Goal: Communication & Community: Answer question/provide support

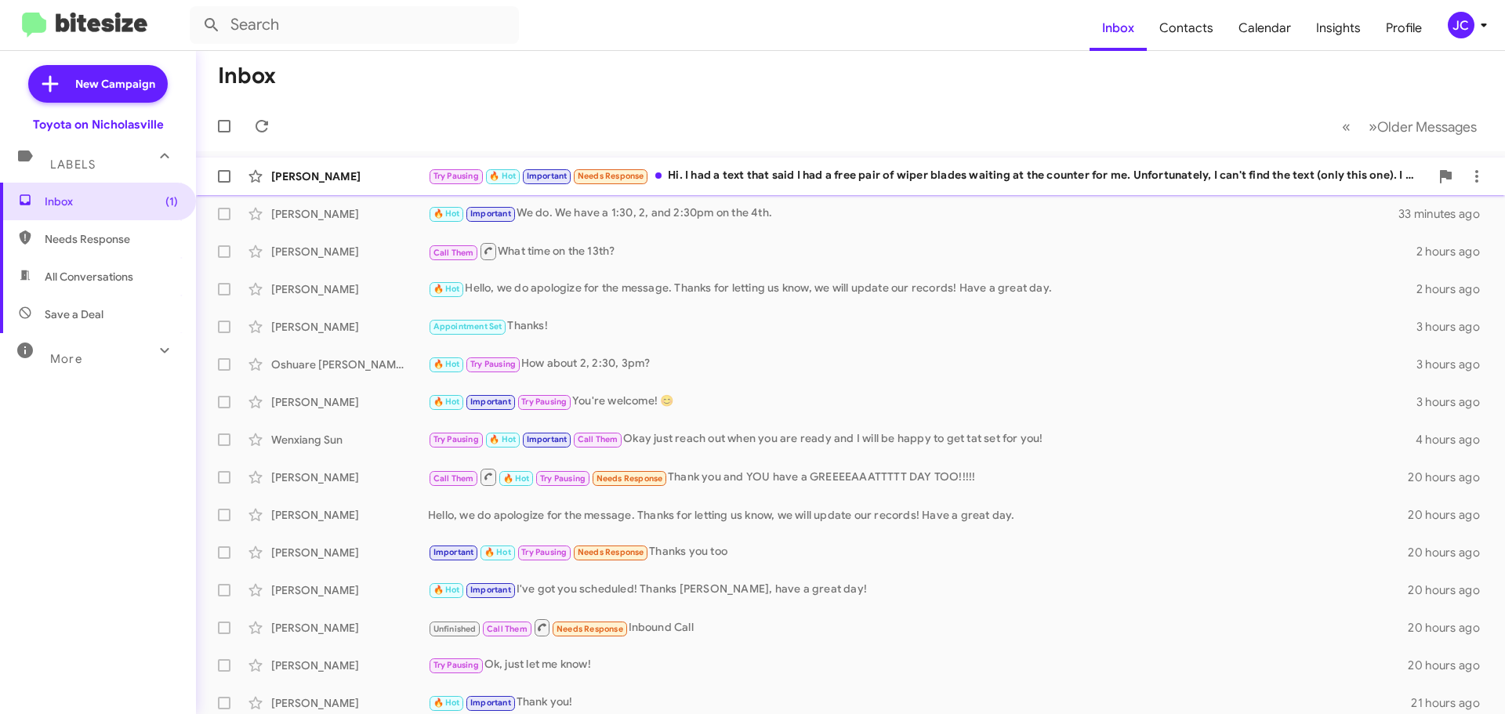
click at [323, 172] on div "[PERSON_NAME]" at bounding box center [349, 177] width 157 height 16
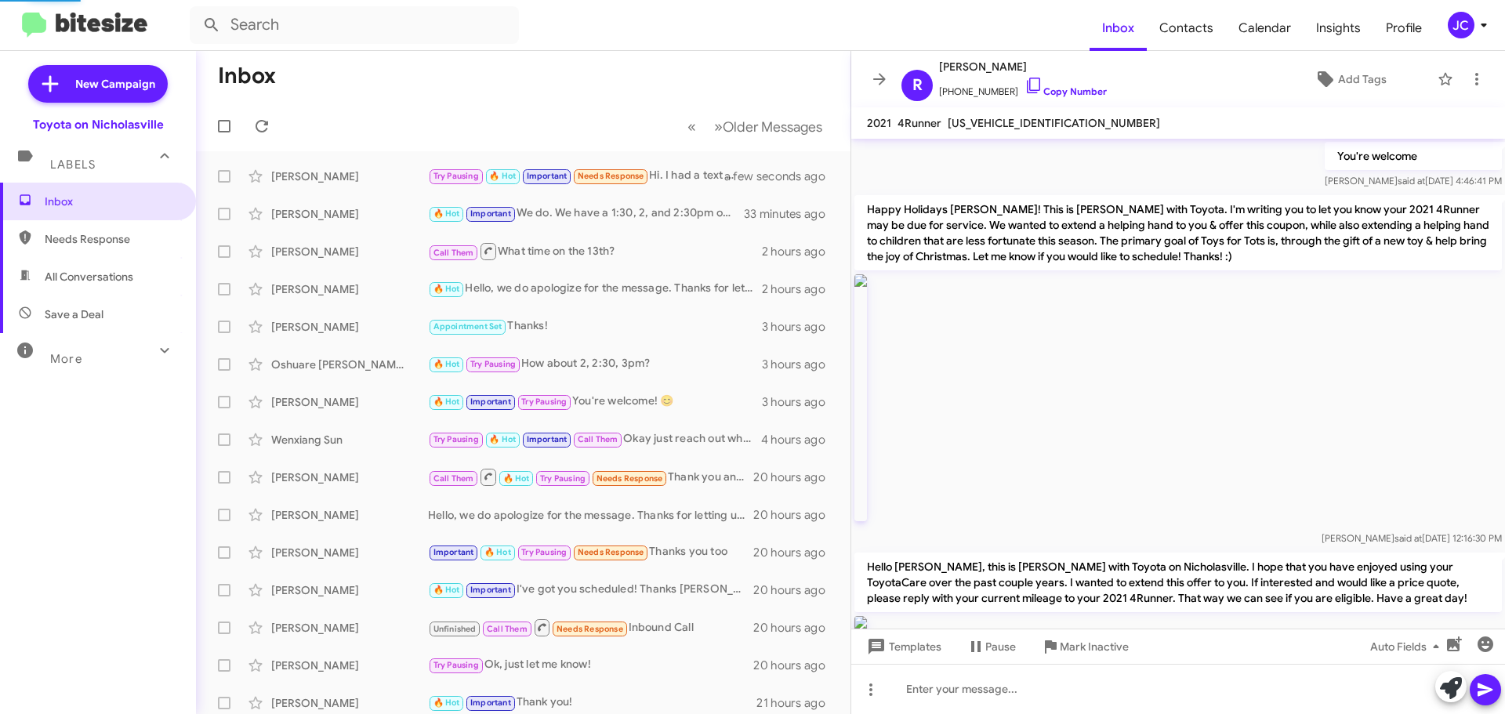
scroll to position [2090, 0]
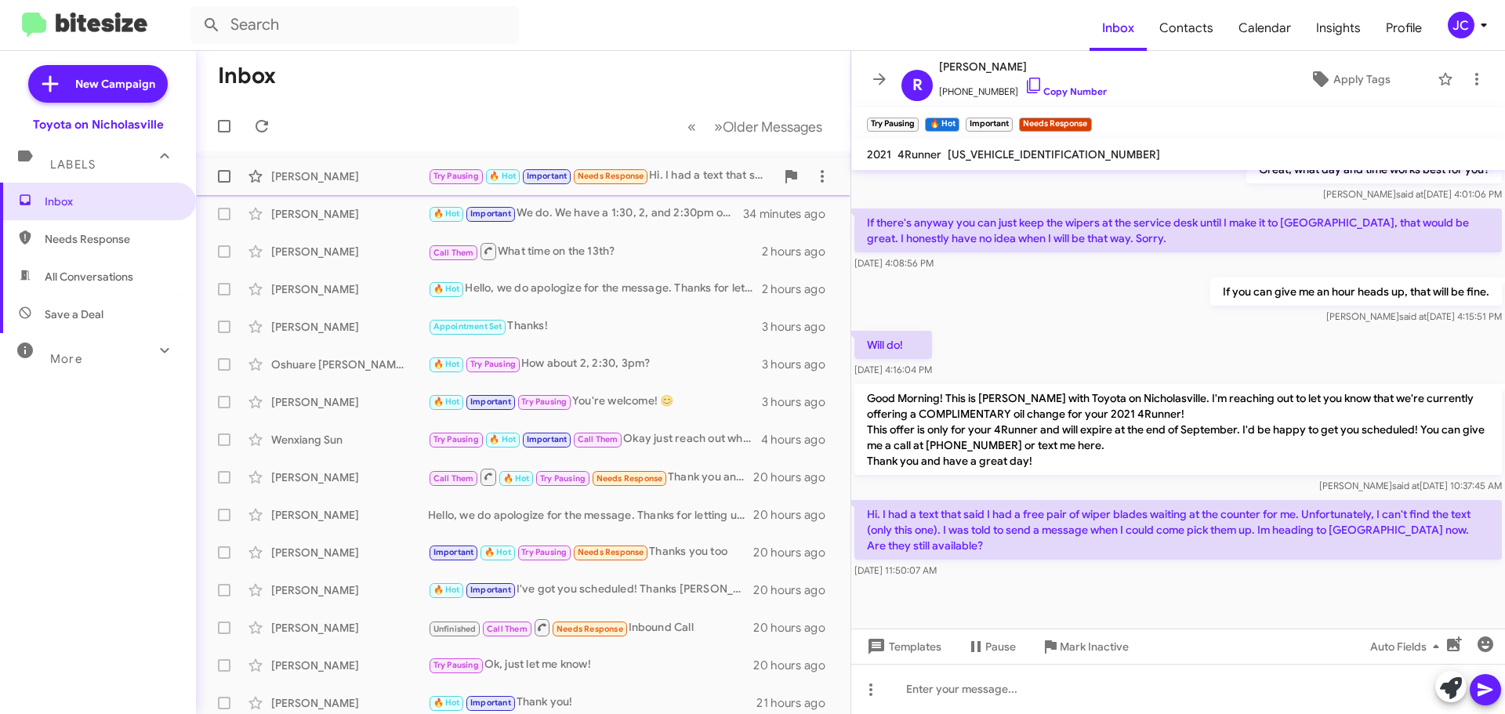
click at [227, 176] on span at bounding box center [224, 176] width 13 height 13
click at [224, 183] on input "checkbox" at bounding box center [223, 183] width 1 height 1
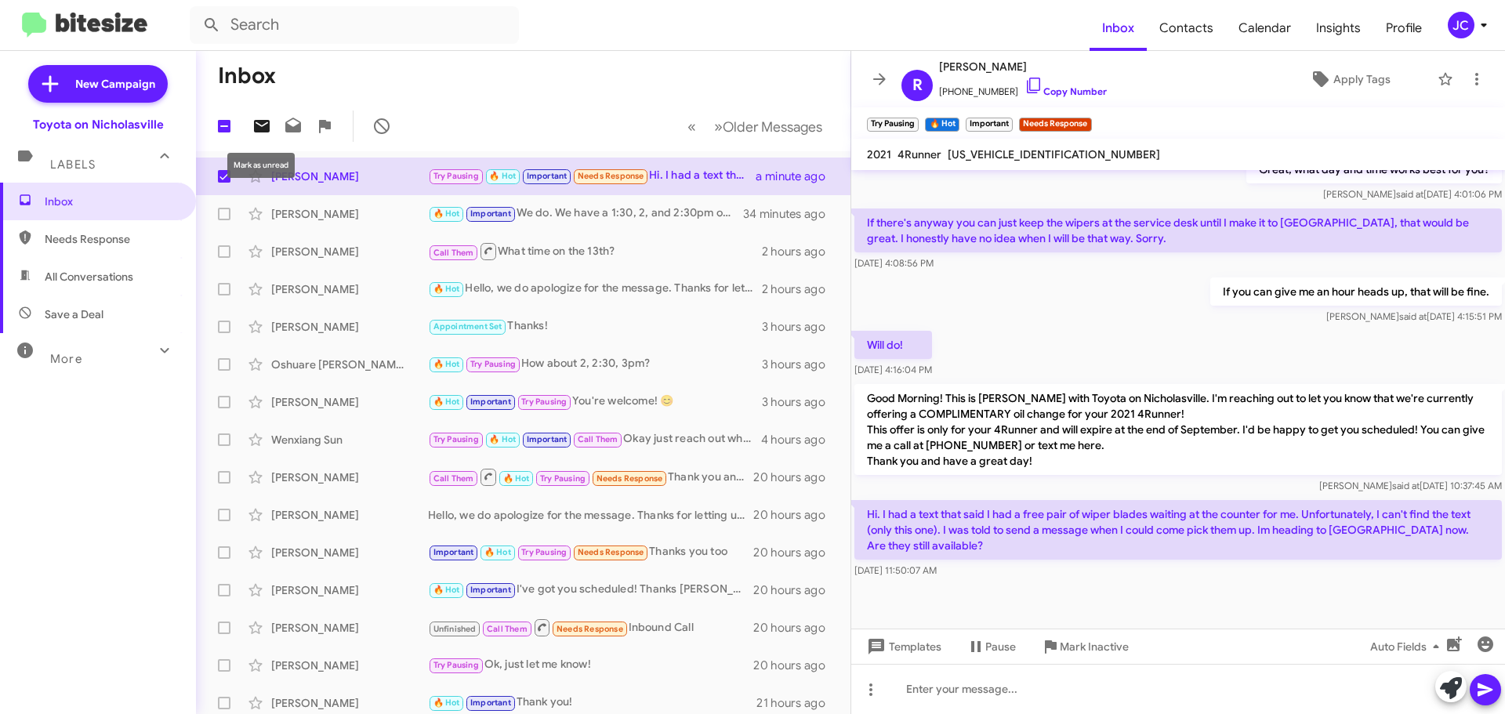
click at [261, 127] on icon at bounding box center [262, 126] width 16 height 13
click at [82, 195] on span "Inbox (1)" at bounding box center [111, 202] width 133 height 16
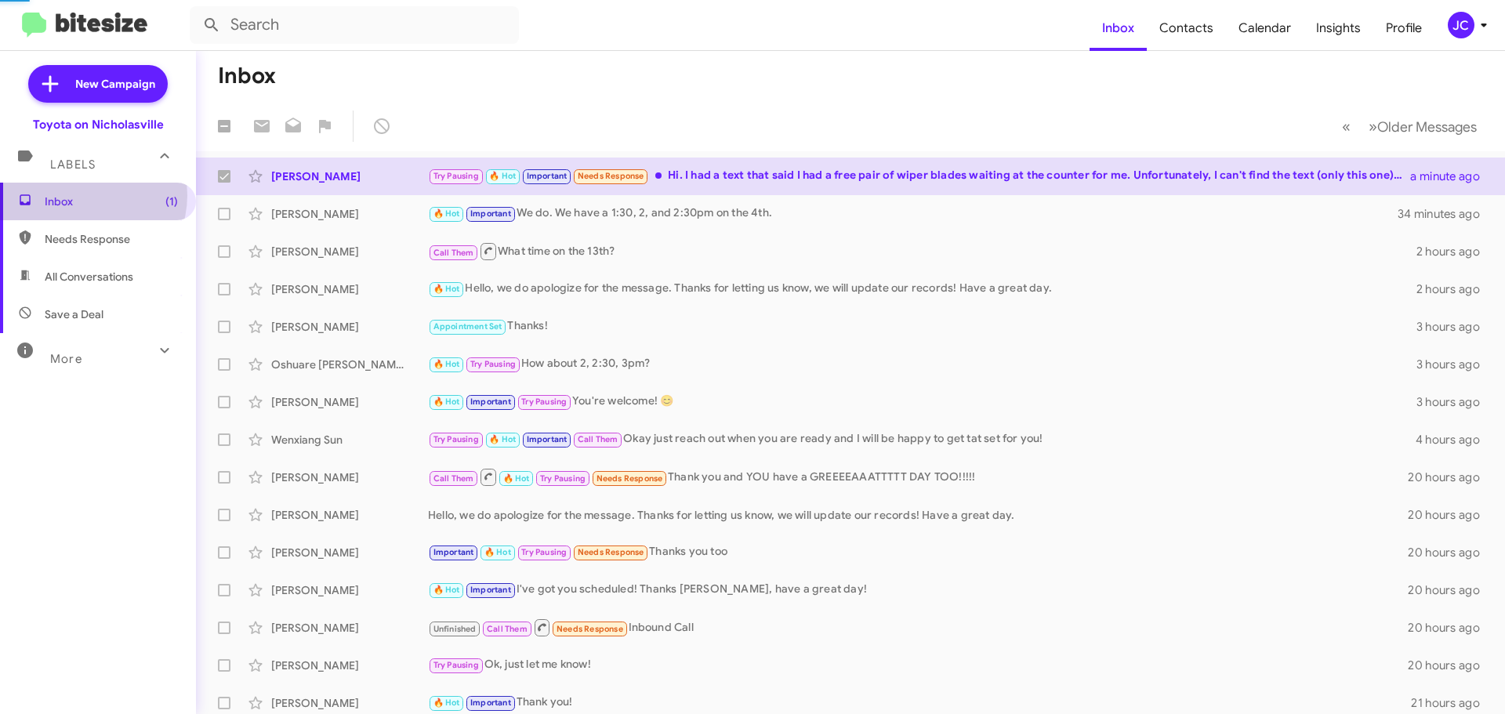
checkbox input "false"
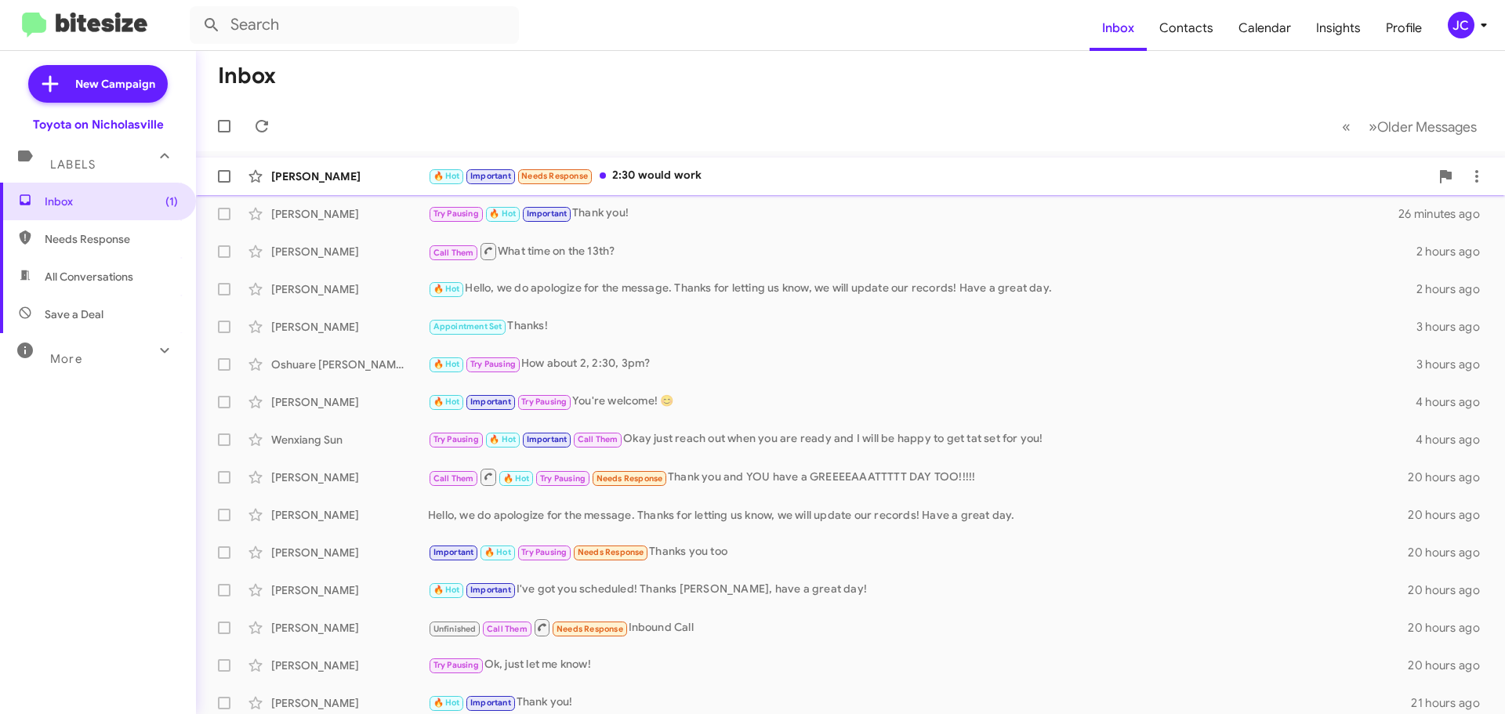
click at [292, 169] on div "[PERSON_NAME]" at bounding box center [349, 177] width 157 height 16
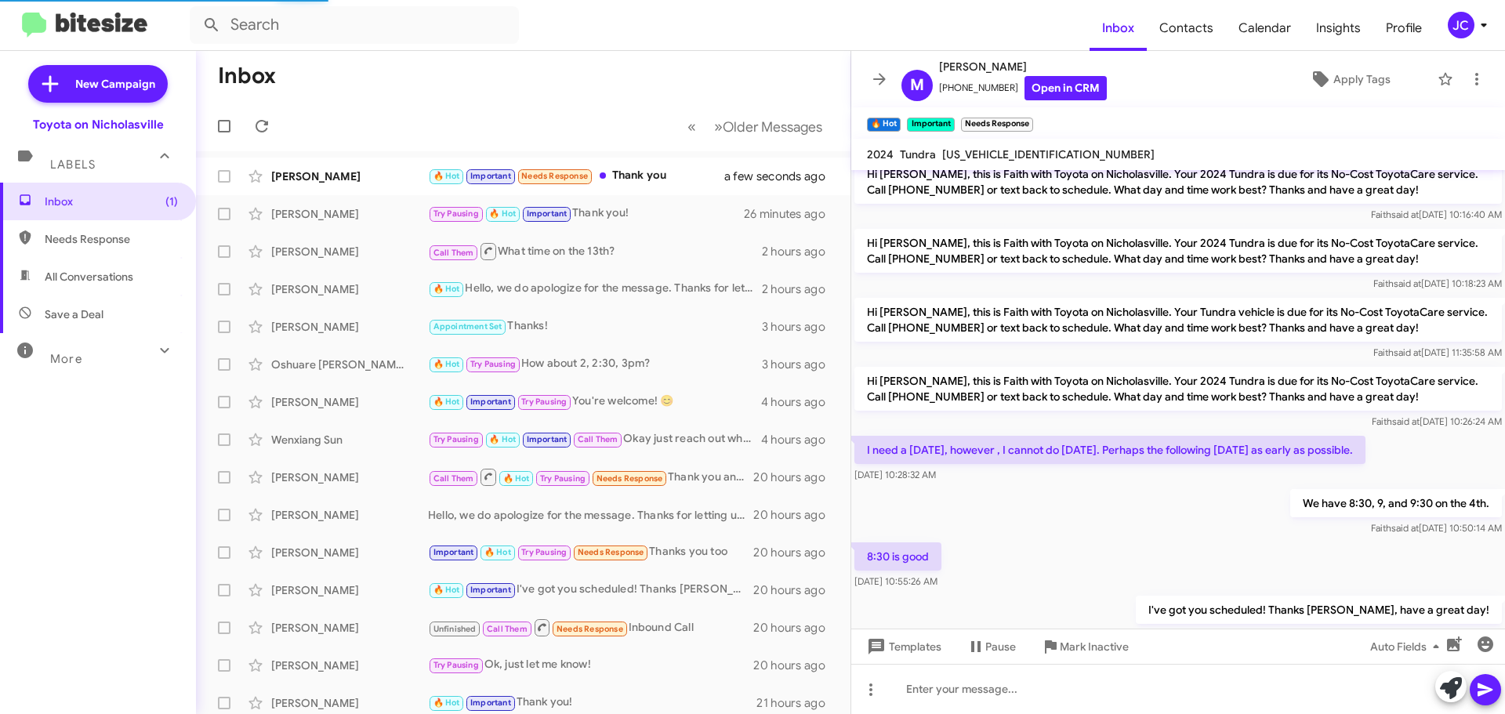
scroll to position [82, 0]
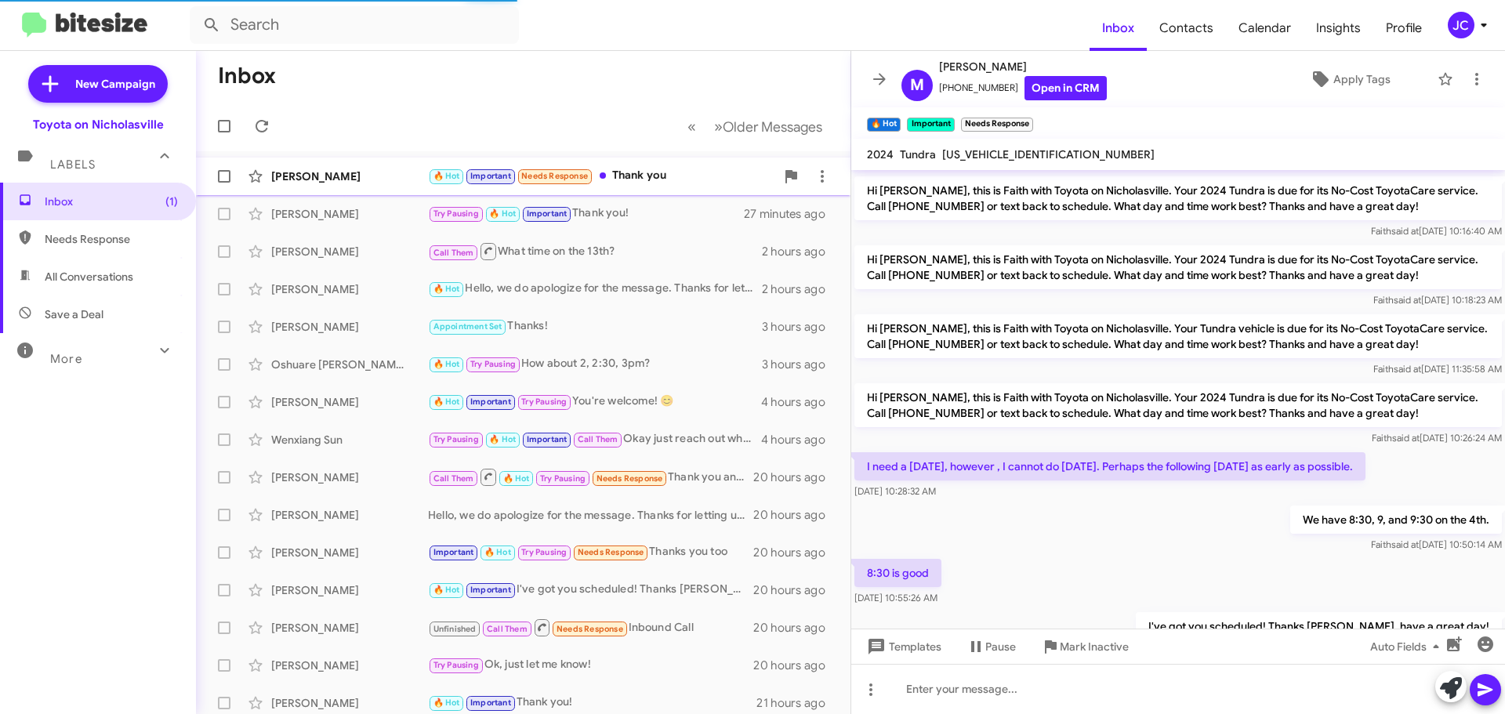
click at [223, 179] on span at bounding box center [224, 176] width 13 height 13
click at [223, 183] on input "checkbox" at bounding box center [223, 183] width 1 height 1
checkbox input "true"
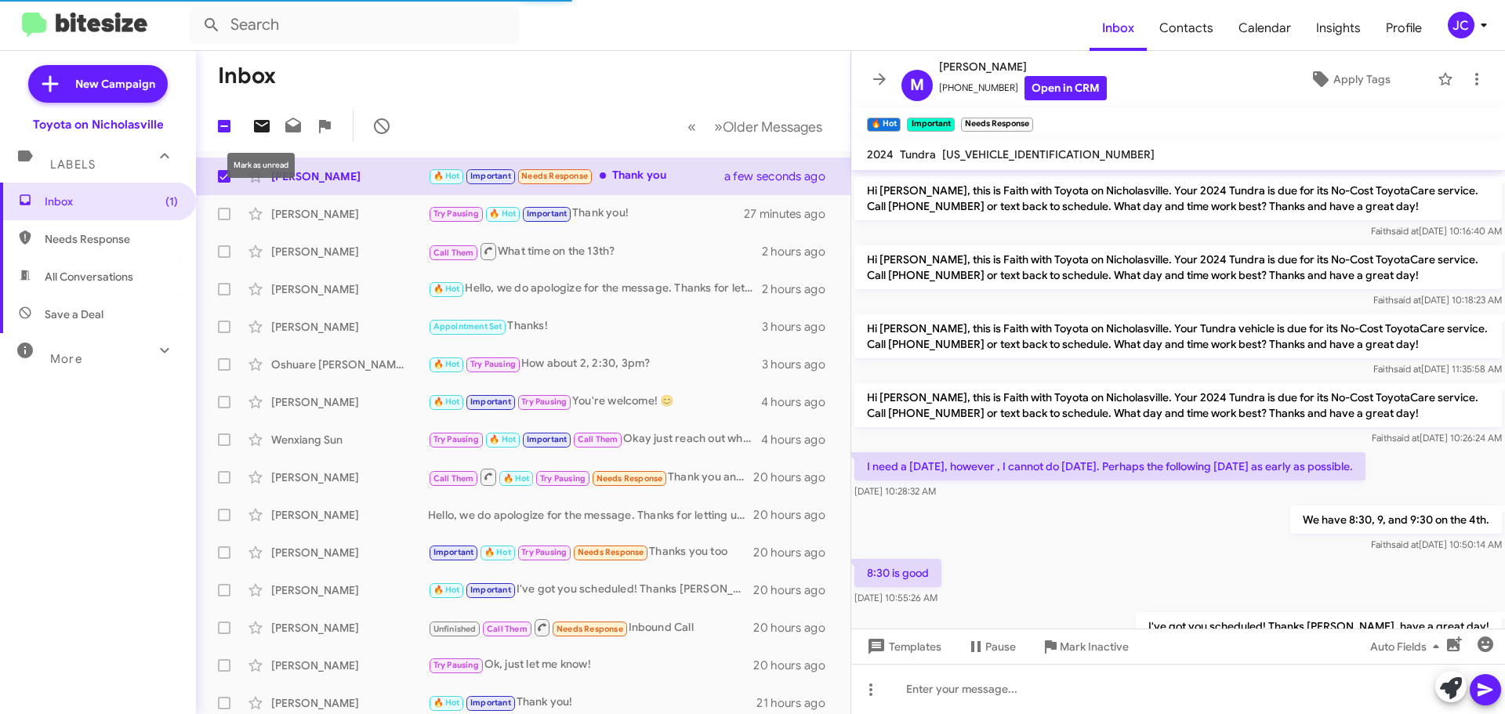
click at [261, 134] on icon at bounding box center [261, 126] width 19 height 19
